Goal: Check status

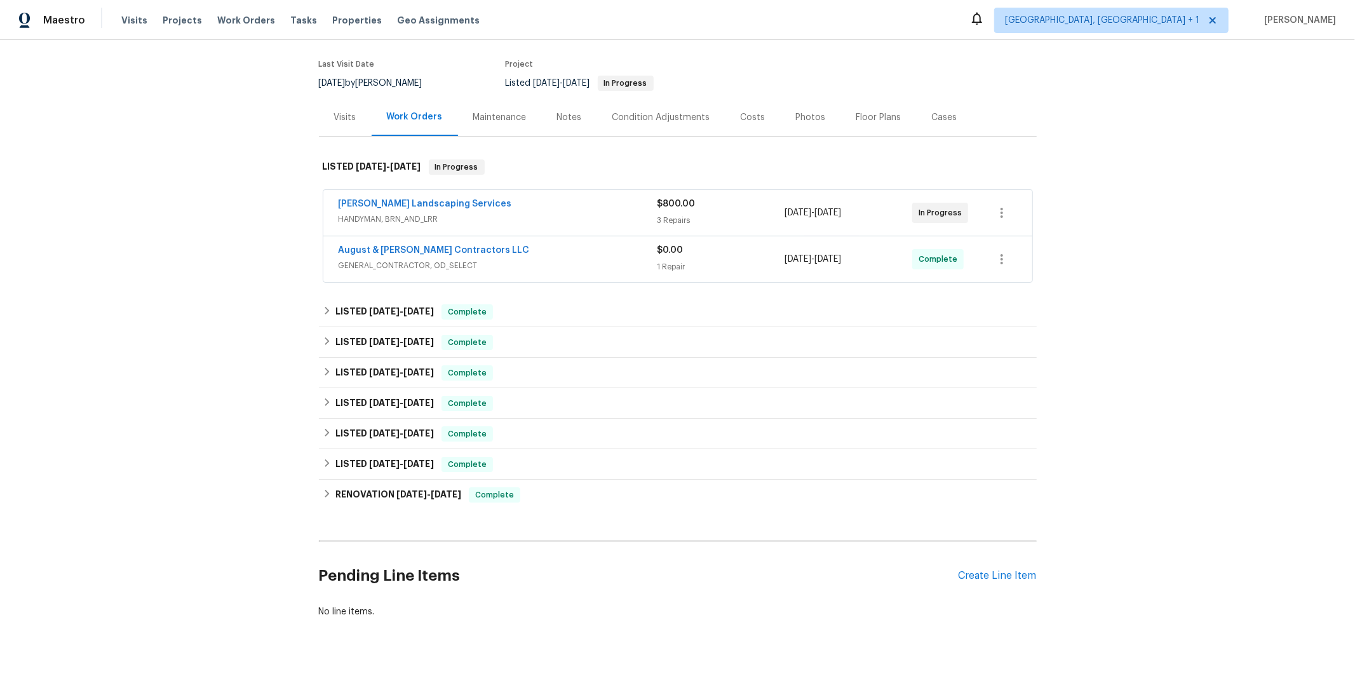
scroll to position [123, 0]
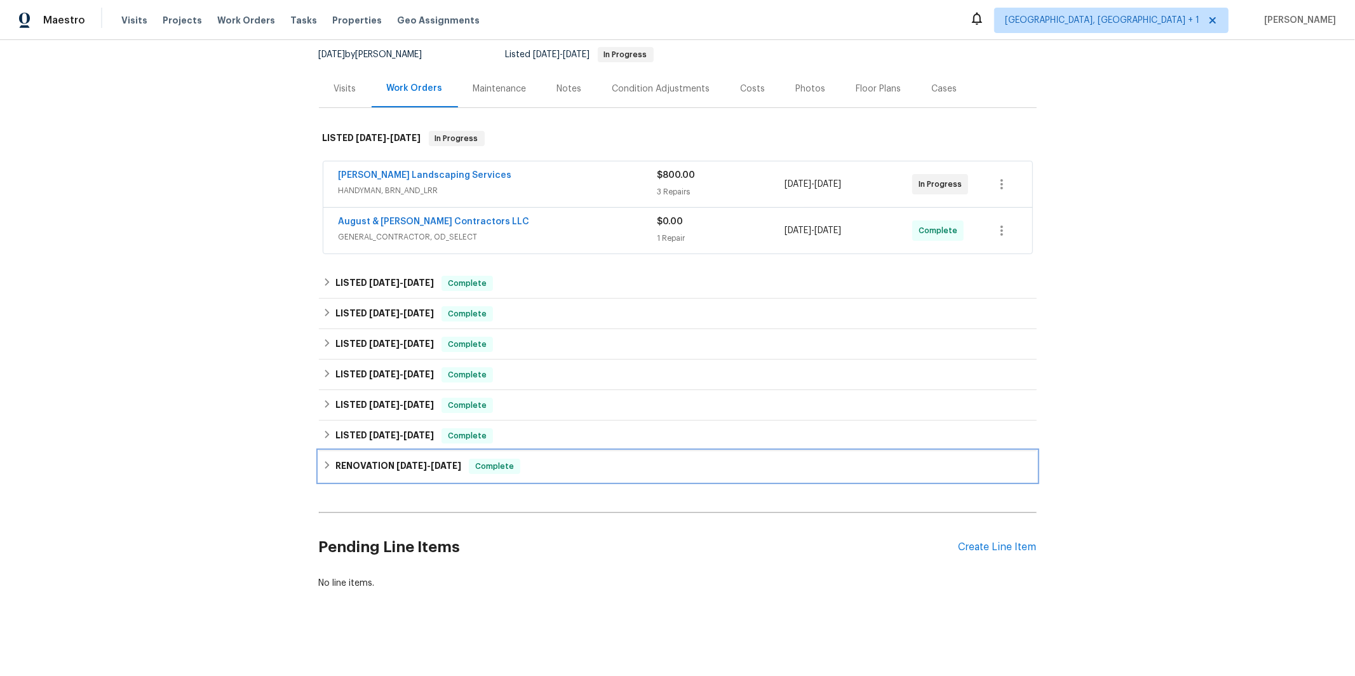
click at [409, 461] on span "[DATE]" at bounding box center [411, 465] width 30 height 9
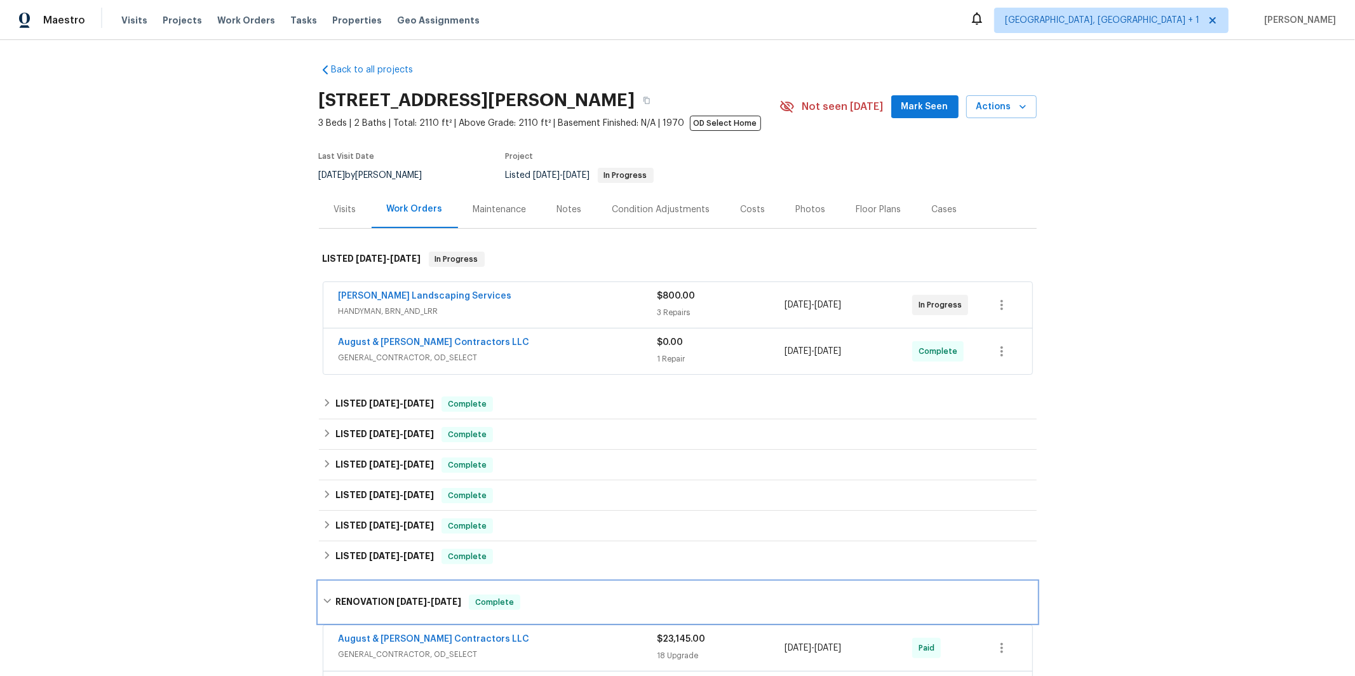
scroll to position [0, 0]
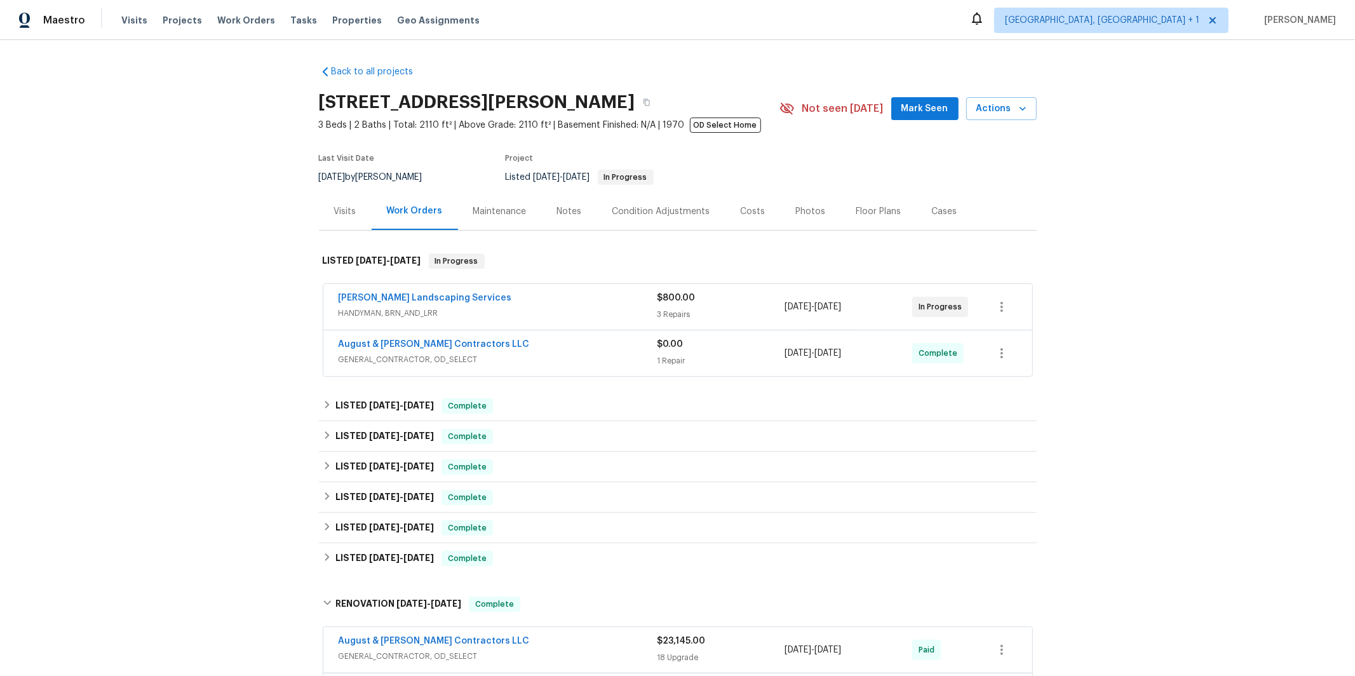
click at [419, 358] on span "GENERAL_CONTRACTOR, OD_SELECT" at bounding box center [498, 359] width 319 height 13
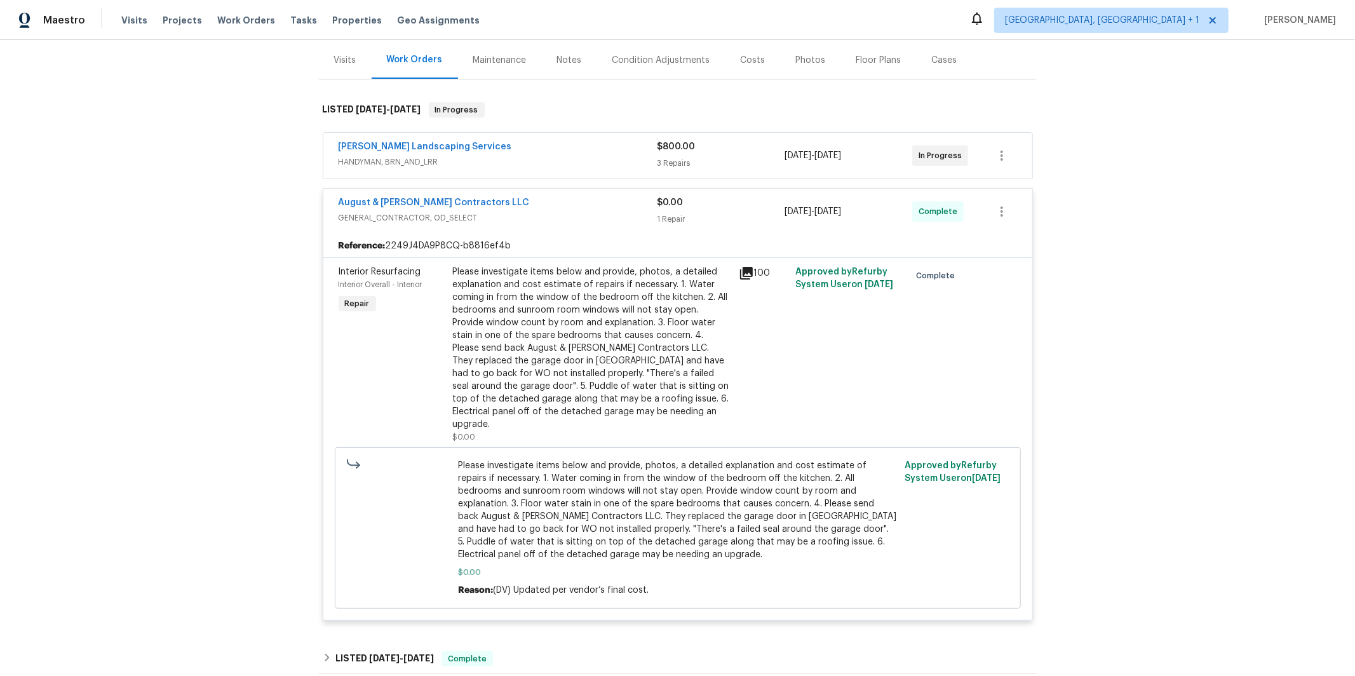
scroll to position [153, 0]
click at [404, 201] on link "August & [PERSON_NAME] Contractors LLC" at bounding box center [434, 200] width 191 height 9
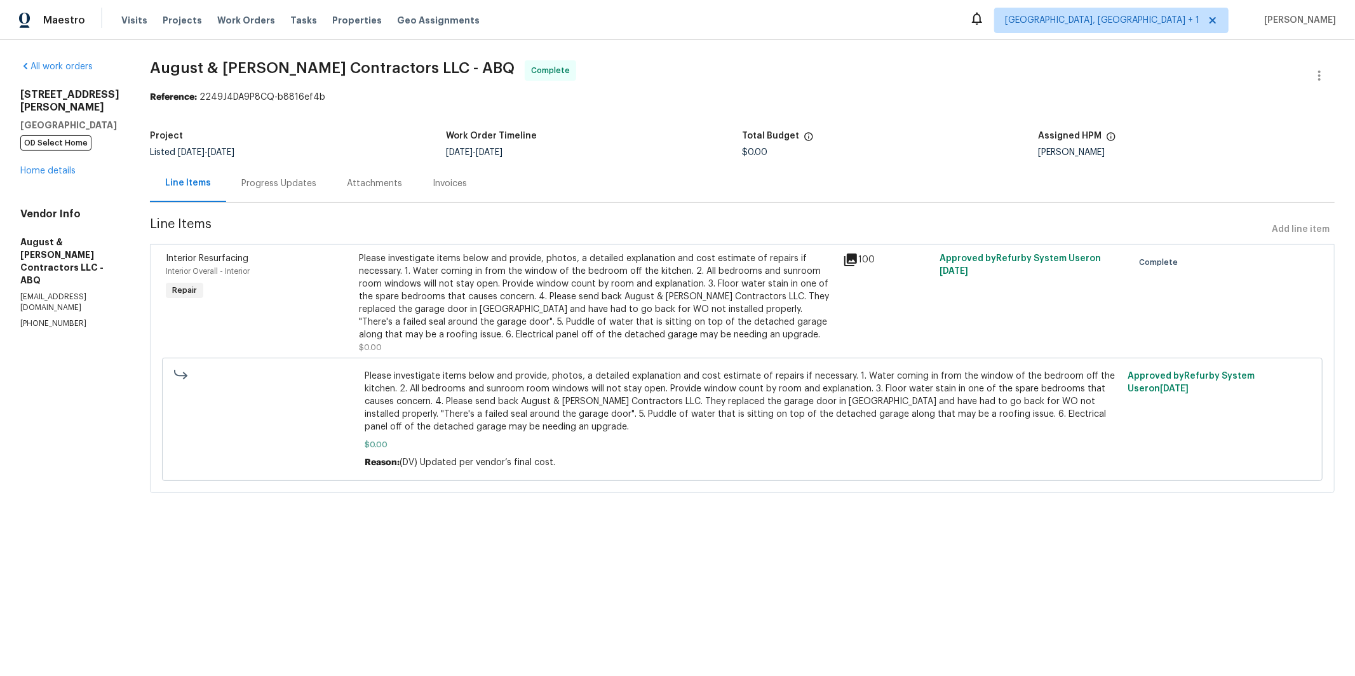
click at [304, 195] on div "Progress Updates" at bounding box center [278, 183] width 105 height 37
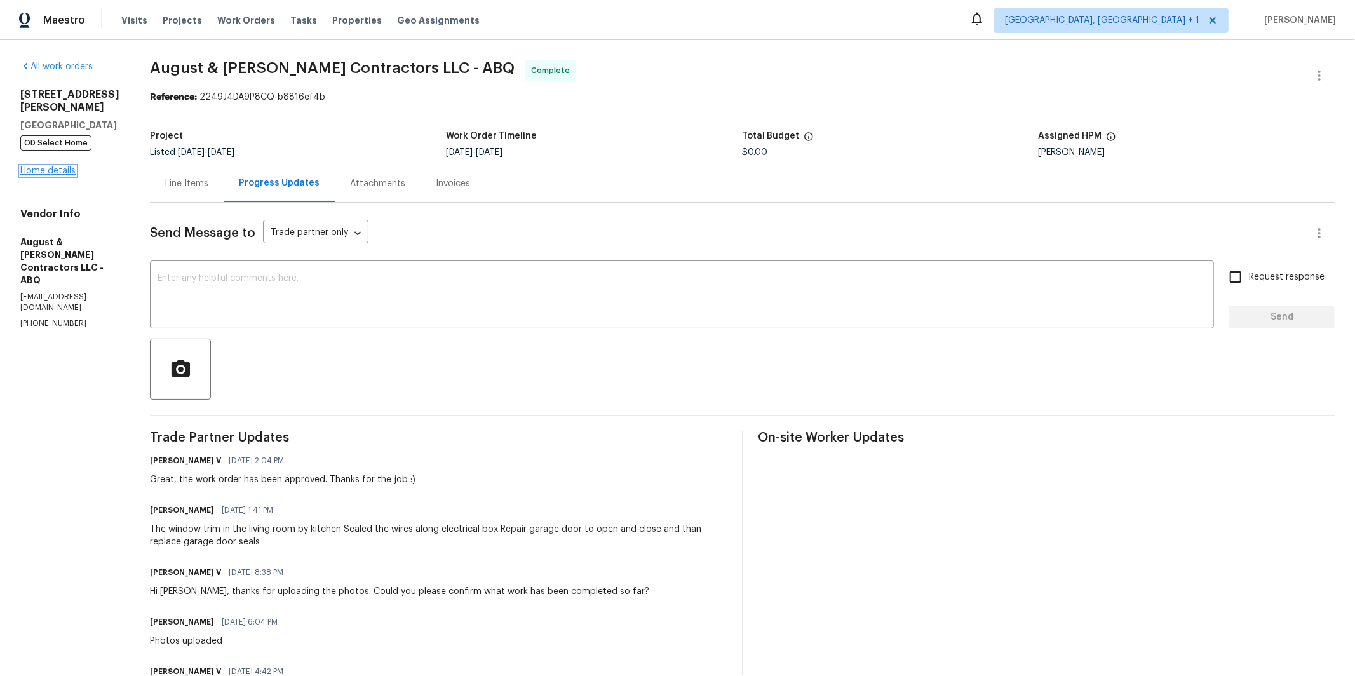
click at [50, 170] on link "Home details" at bounding box center [47, 170] width 55 height 9
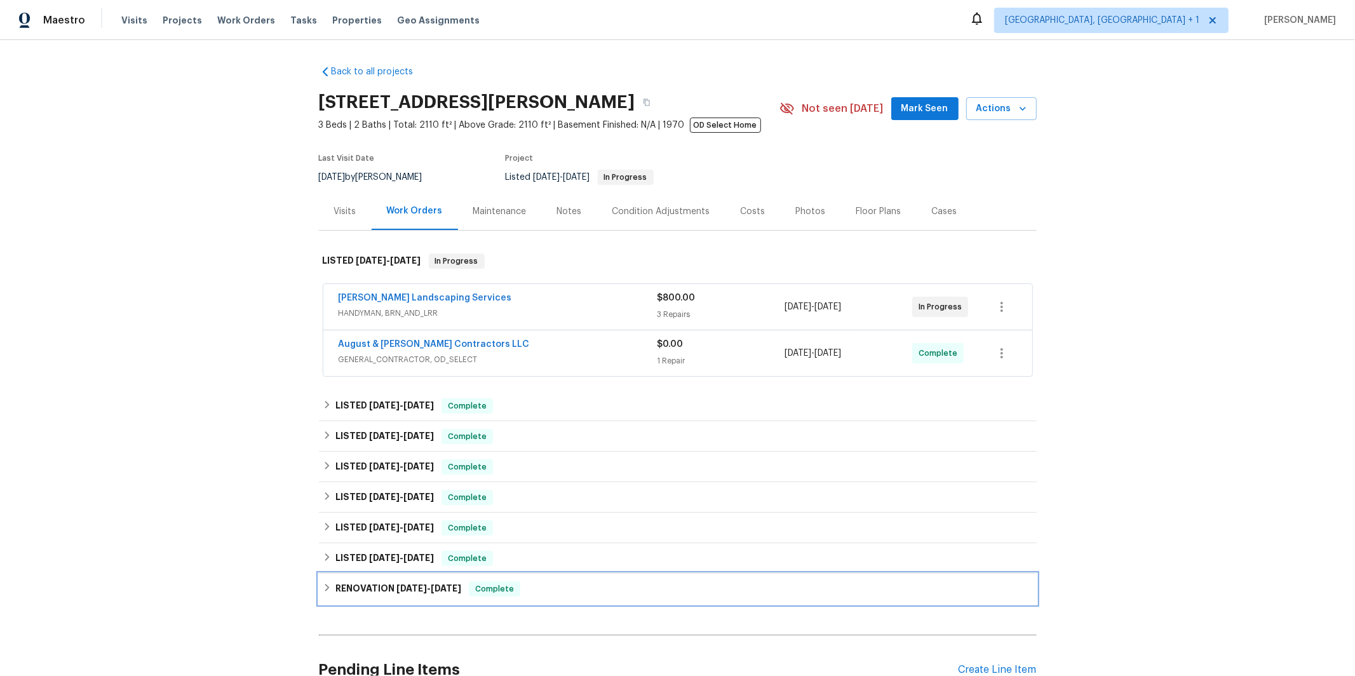
drag, startPoint x: 382, startPoint y: 590, endPoint x: 374, endPoint y: 589, distance: 8.4
click at [382, 590] on h6 "RENOVATION [DATE] - [DATE]" at bounding box center [398, 588] width 126 height 15
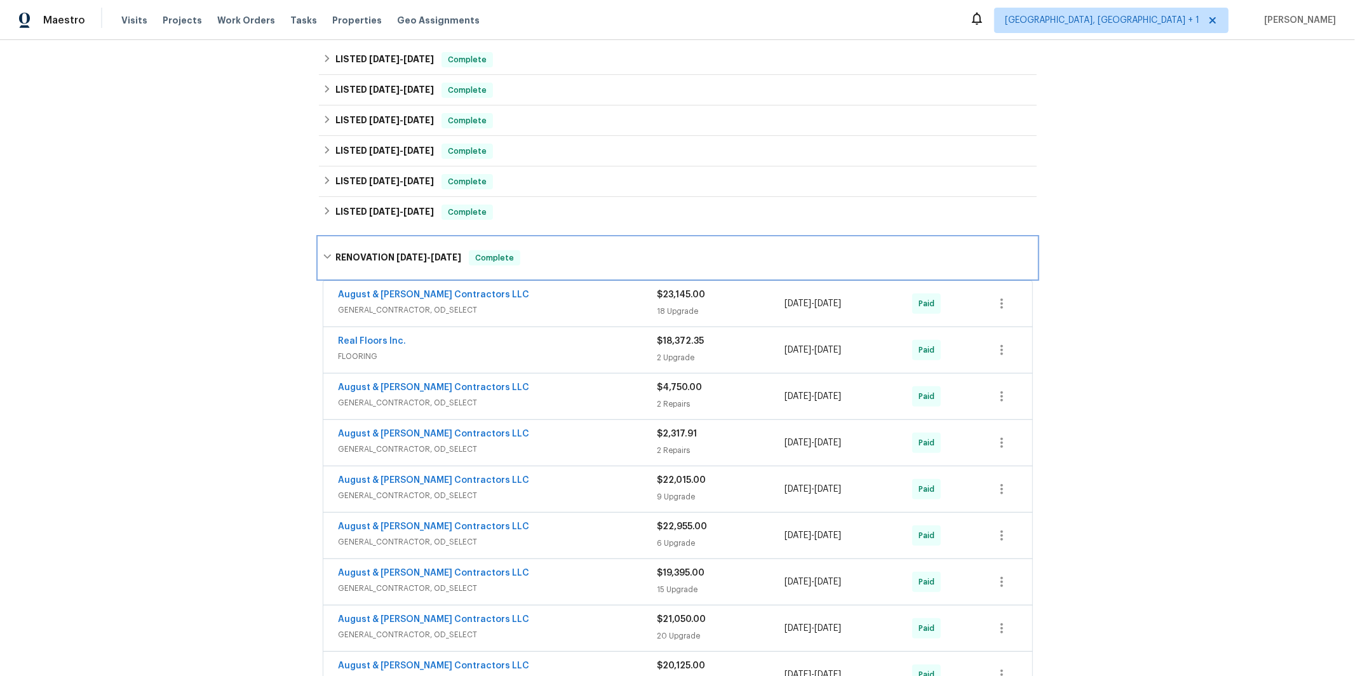
scroll to position [342, 0]
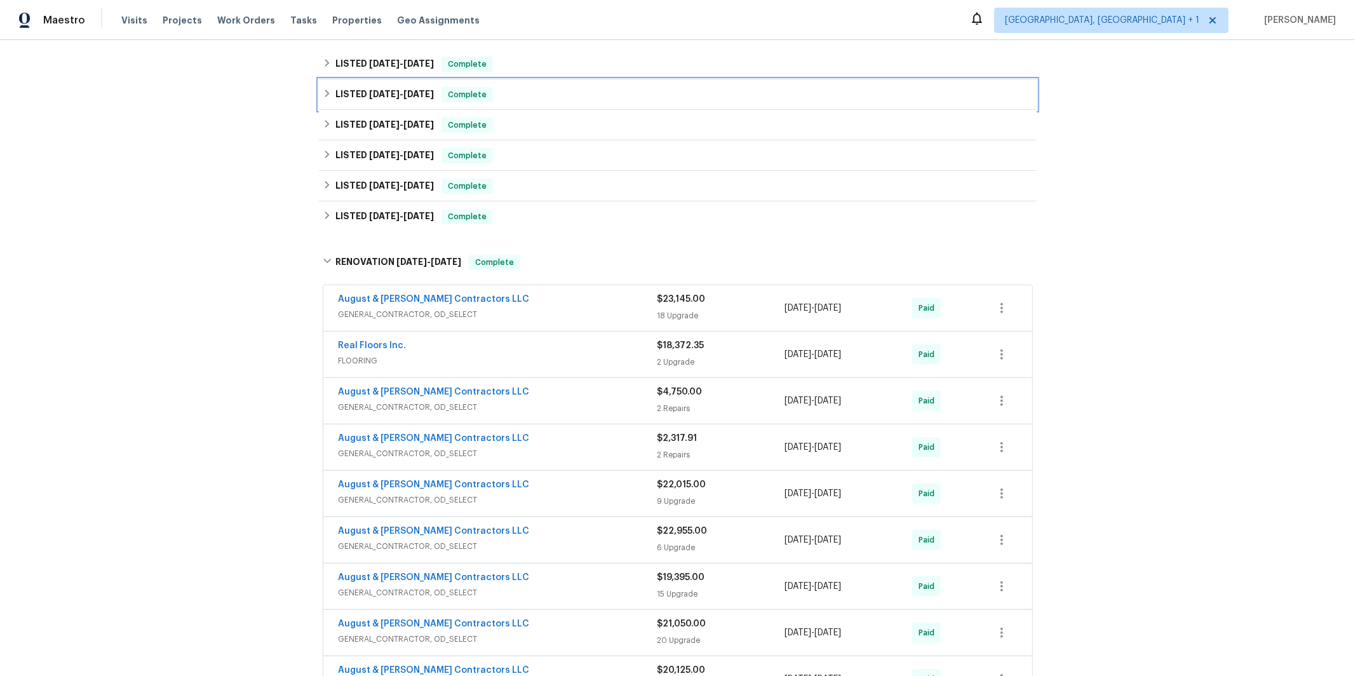
click at [384, 81] on div "LISTED [DATE] - [DATE] Complete" at bounding box center [678, 94] width 718 height 30
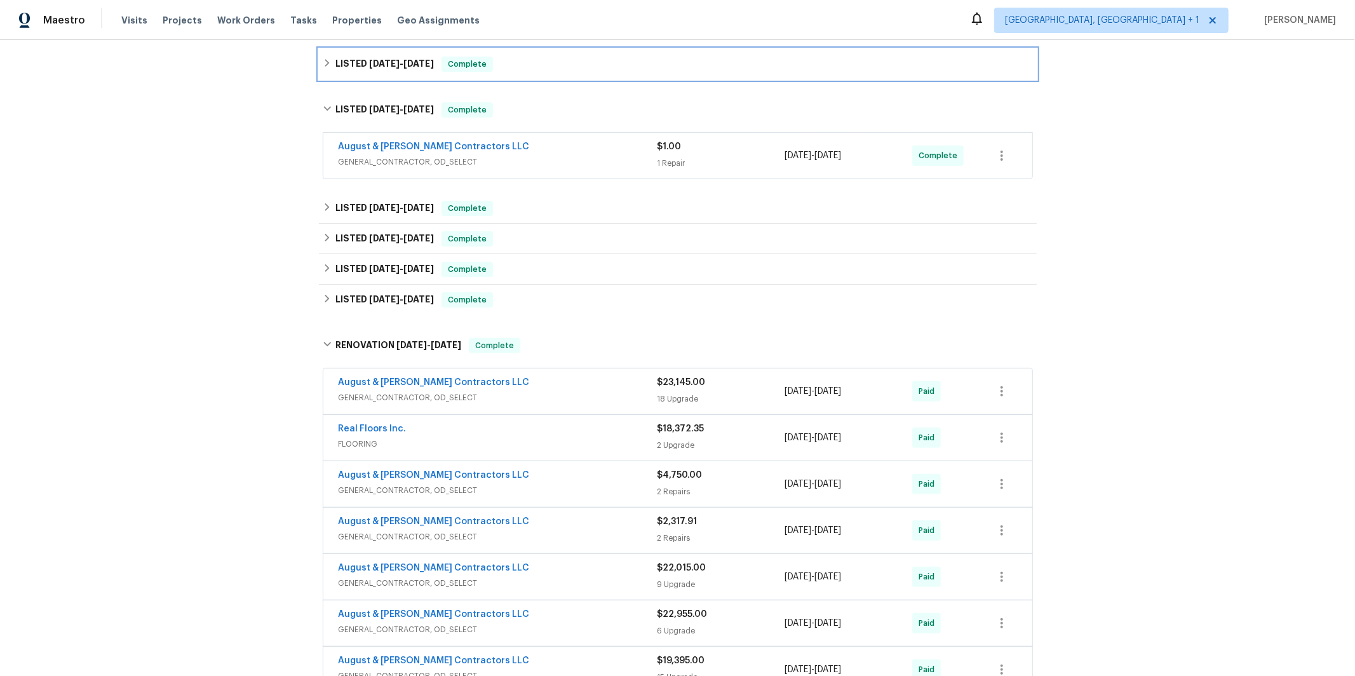
click at [370, 77] on div "LISTED [DATE] - [DATE] Complete" at bounding box center [678, 64] width 718 height 30
